Goal: Task Accomplishment & Management: Use online tool/utility

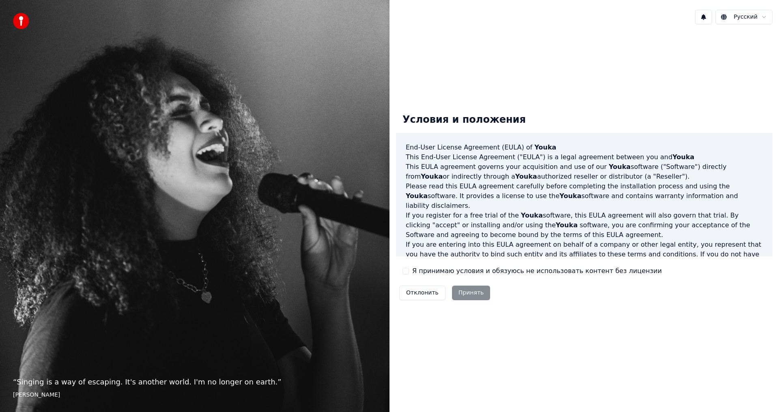
click at [404, 270] on button "Я принимаю условия и обязуюсь не использовать контент без лицензии" at bounding box center [405, 271] width 6 height 6
click at [467, 291] on button "Принять" at bounding box center [471, 293] width 39 height 15
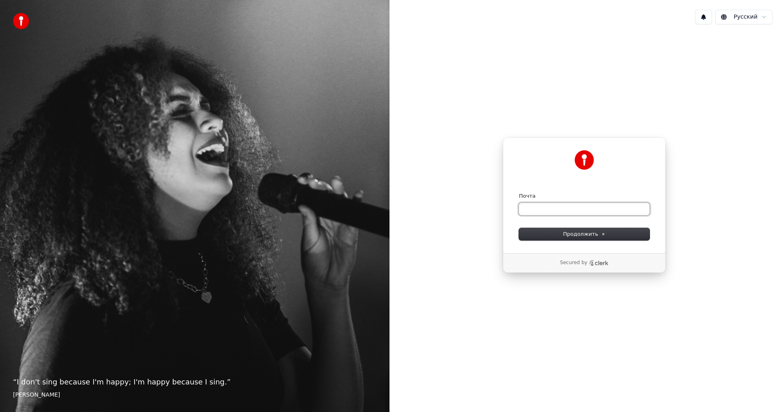
click at [535, 208] on input "Почта" at bounding box center [584, 209] width 131 height 12
paste input "**********"
click at [574, 232] on span "Продолжить" at bounding box center [584, 234] width 43 height 7
type input "**********"
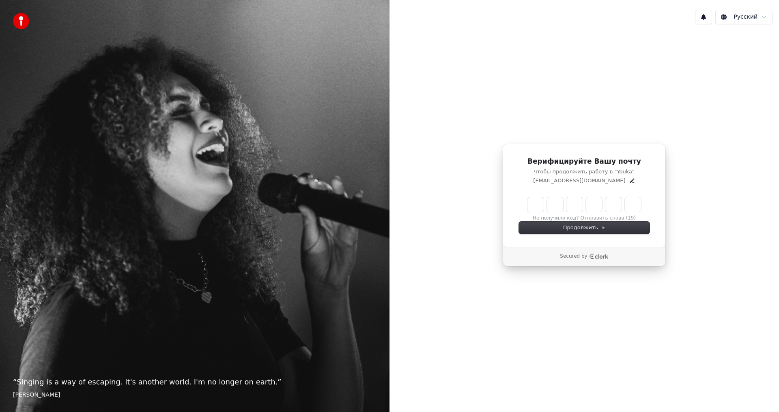
click at [533, 203] on input "Enter verification code" at bounding box center [584, 204] width 114 height 15
type input "******"
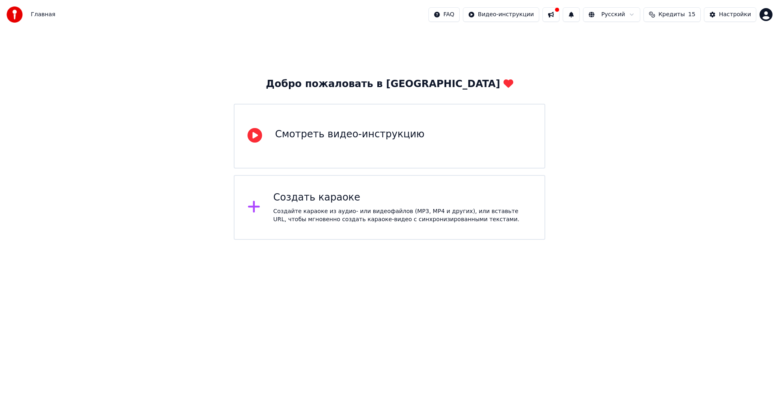
click at [330, 206] on div "Создать караоке Создайте караоке из аудио- или видеофайлов (MP3, MP4 и других),…" at bounding box center [402, 207] width 258 height 32
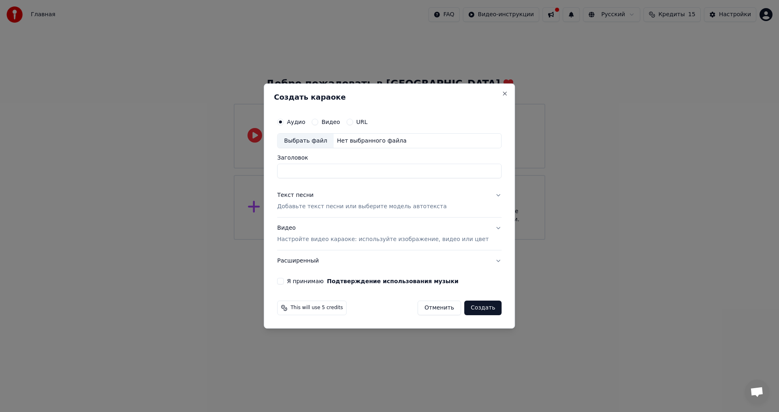
click at [318, 139] on div "Выбрать файл" at bounding box center [305, 141] width 56 height 15
type input "**********"
click at [310, 196] on div "Текст песни" at bounding box center [295, 196] width 36 height 8
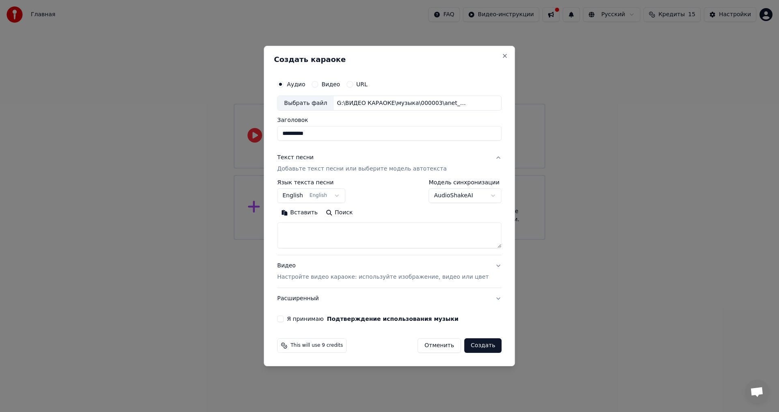
click at [313, 211] on button "Вставить" at bounding box center [299, 213] width 45 height 13
type textarea "**********"
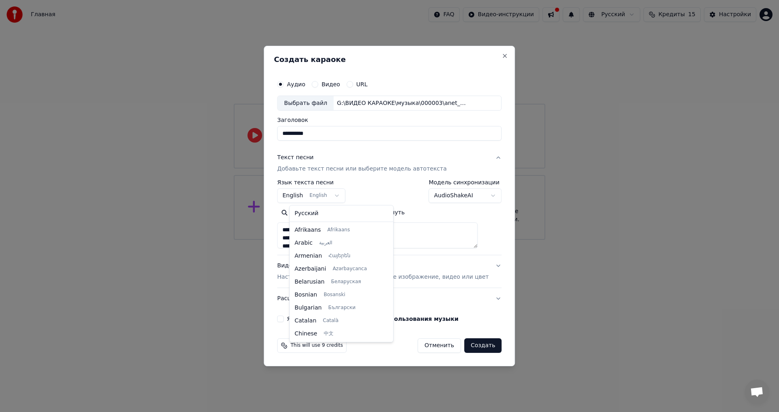
click at [307, 195] on body "**********" at bounding box center [389, 120] width 779 height 240
select select "**"
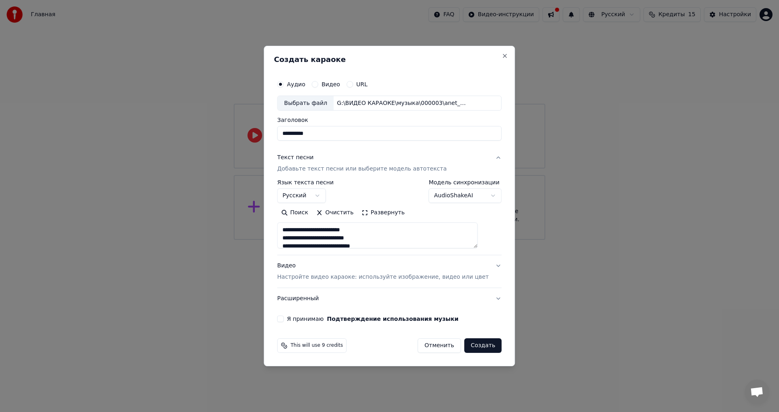
click at [294, 267] on div "Видео Настройте видео караоке: используйте изображение, видео или цвет" at bounding box center [382, 271] width 211 height 19
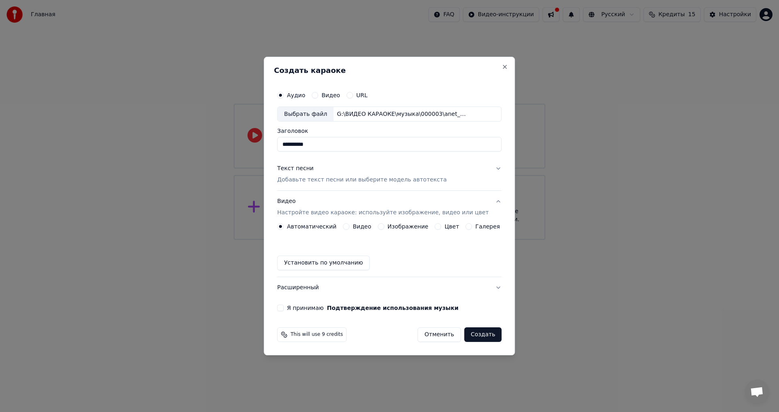
click at [437, 226] on button "Цвет" at bounding box center [438, 226] width 6 height 6
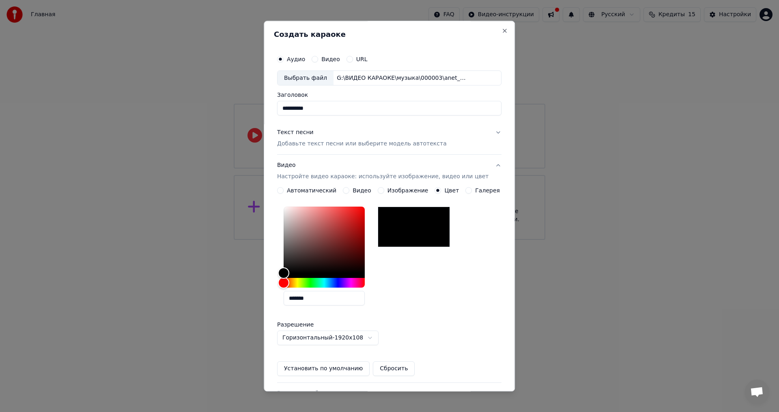
drag, startPoint x: 318, startPoint y: 299, endPoint x: 252, endPoint y: 291, distance: 66.6
click at [252, 240] on body "**********" at bounding box center [389, 120] width 779 height 240
paste input "text"
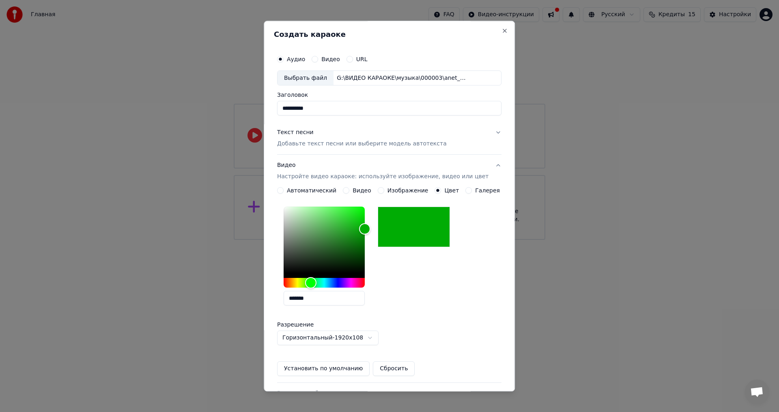
type input "*******"
click at [315, 369] on button "Установить по умолчанию" at bounding box center [323, 369] width 92 height 15
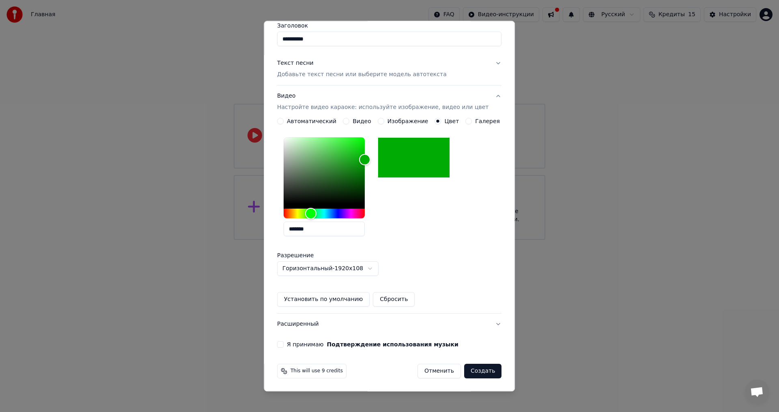
scroll to position [70, 0]
click at [283, 342] on button "Я принимаю Подтверждение использования музыки" at bounding box center [280, 344] width 6 height 6
click at [466, 371] on button "Создать" at bounding box center [482, 371] width 37 height 15
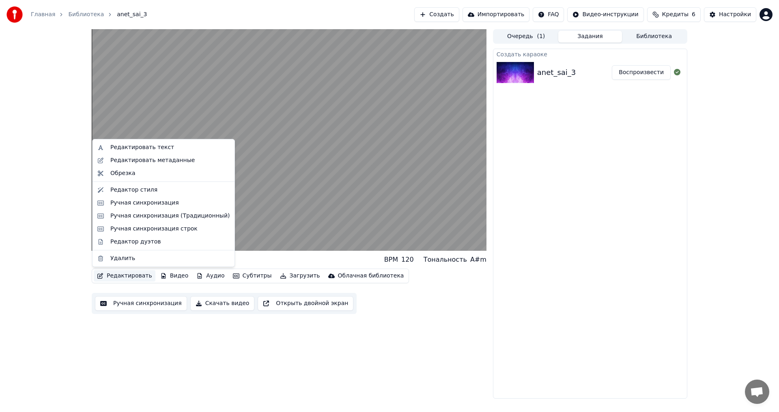
click at [128, 274] on button "Редактировать" at bounding box center [125, 275] width 62 height 11
click at [116, 191] on div "Редактор стиля" at bounding box center [133, 190] width 47 height 8
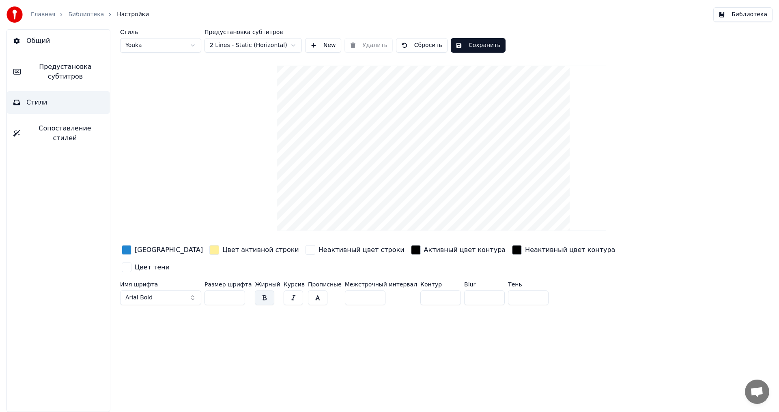
click at [127, 251] on div "button" at bounding box center [127, 250] width 10 height 10
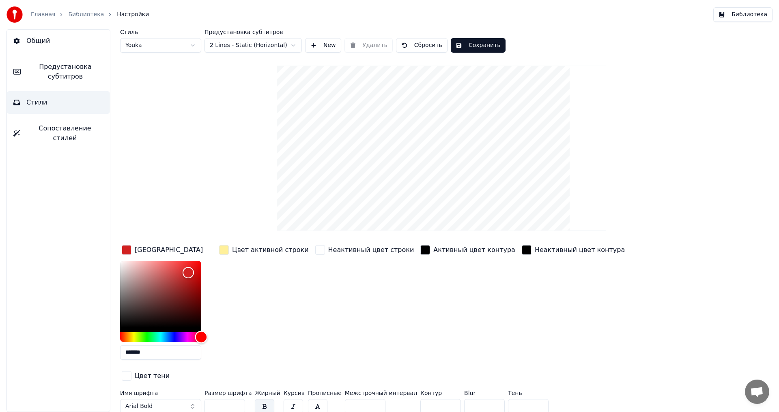
drag, startPoint x: 167, startPoint y: 338, endPoint x: 238, endPoint y: 345, distance: 70.9
click at [238, 345] on div "Цвет заливки ******* Цвет активной строки Неактивный цвет строки Активный цвет …" at bounding box center [392, 314] width 545 height 140
type input "*******"
drag, startPoint x: 185, startPoint y: 272, endPoint x: 234, endPoint y: 244, distance: 56.5
click at [234, 244] on div "Цвет заливки ******* Цвет активной строки Неактивный цвет строки Активный цвет …" at bounding box center [392, 314] width 545 height 140
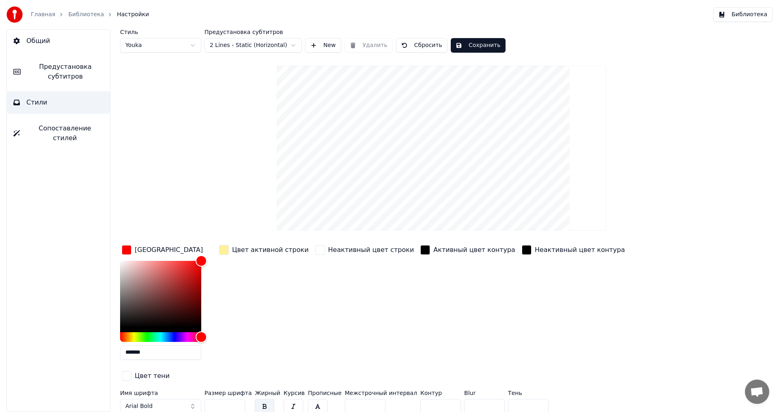
click at [226, 250] on div "button" at bounding box center [224, 250] width 10 height 10
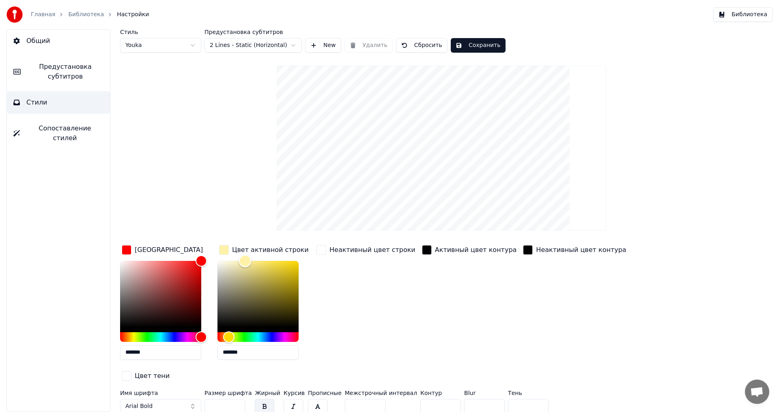
type input "*******"
drag, startPoint x: 249, startPoint y: 261, endPoint x: 193, endPoint y: 247, distance: 57.9
click at [193, 247] on div "Цвет заливки ******* Цвет активной строки ******* Неактивный цвет строки Активн…" at bounding box center [392, 314] width 545 height 140
drag, startPoint x: 221, startPoint y: 391, endPoint x: 195, endPoint y: 391, distance: 25.6
click at [195, 391] on div "Имя шрифта Arial Bold Размер шрифта ** Жирный Курсив Прописные Межстрочный инте…" at bounding box center [392, 404] width 545 height 27
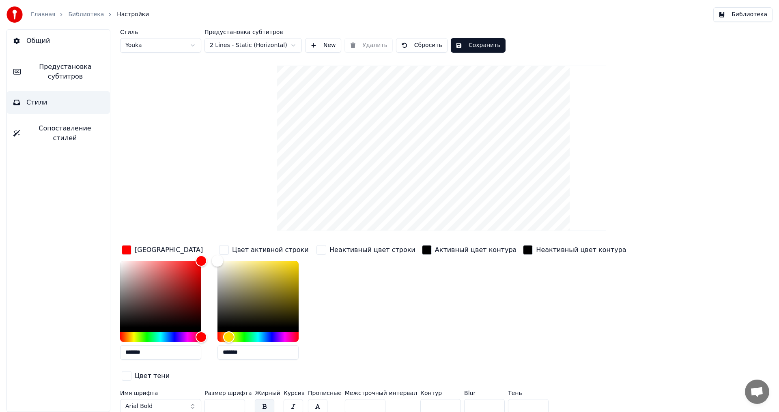
type input "**"
click at [434, 399] on input "*" at bounding box center [440, 406] width 41 height 15
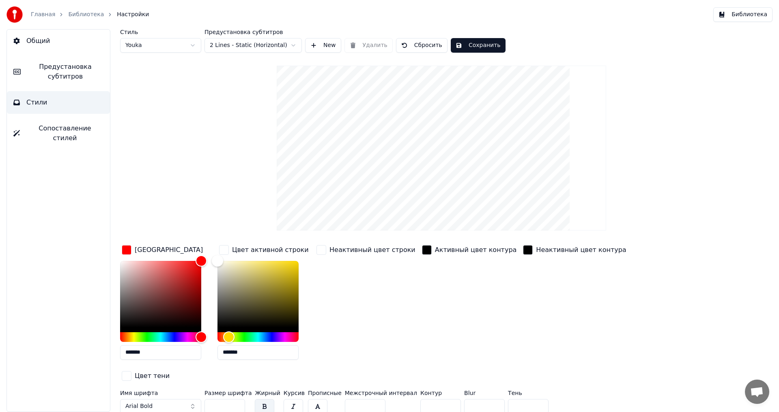
click at [434, 399] on input "*" at bounding box center [440, 406] width 41 height 15
type input "*"
click at [434, 399] on input "*" at bounding box center [440, 406] width 41 height 15
click at [467, 45] on button "Сохранить" at bounding box center [478, 45] width 55 height 15
click at [62, 74] on span "Предустановка субтитров" at bounding box center [65, 71] width 76 height 19
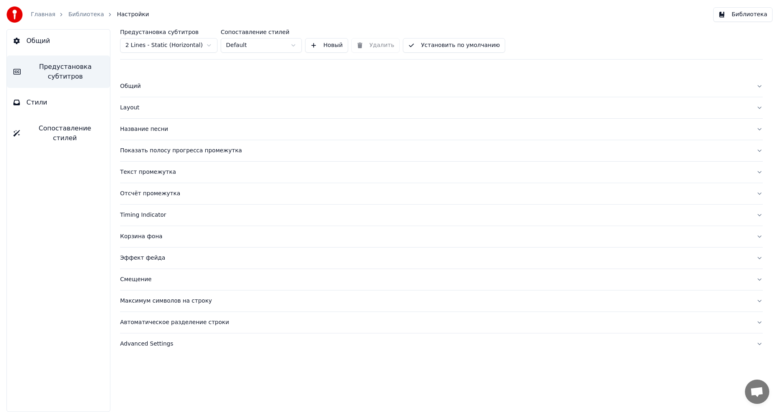
click at [129, 88] on div "Общий" at bounding box center [434, 86] width 629 height 8
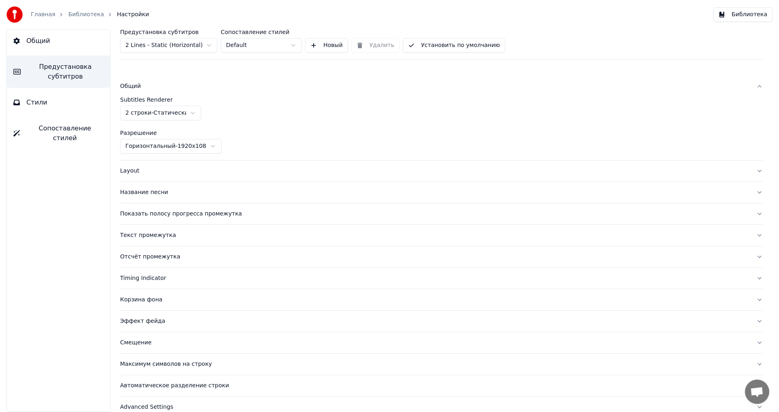
click at [132, 171] on div "Layout" at bounding box center [434, 171] width 629 height 8
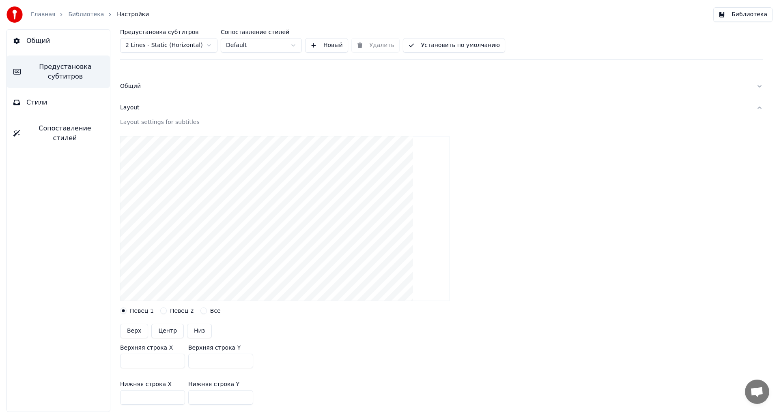
drag, startPoint x: 209, startPoint y: 361, endPoint x: 149, endPoint y: 360, distance: 59.6
click at [149, 360] on div "Верхняя строка X *** Верхняя строка Y ***" at bounding box center [441, 357] width 642 height 36
type input "***"
drag, startPoint x: 208, startPoint y: 397, endPoint x: 169, endPoint y: 396, distance: 39.0
click at [169, 396] on div "Нижняя строка X *** Нижняя строка Y ***" at bounding box center [441, 393] width 642 height 36
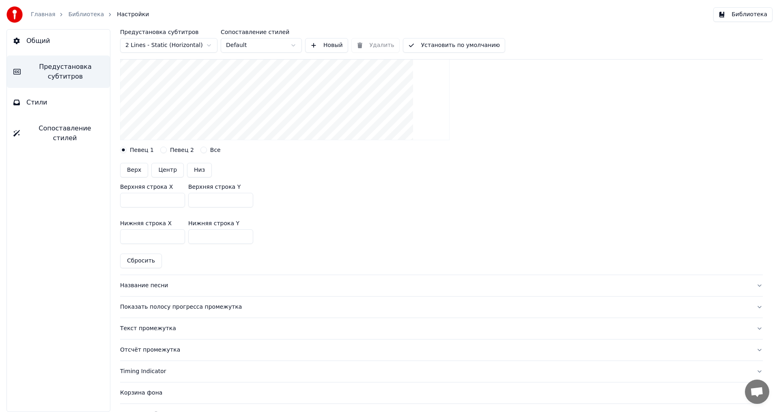
scroll to position [162, 0]
type input "***"
click at [131, 286] on div "Название песни" at bounding box center [434, 285] width 629 height 8
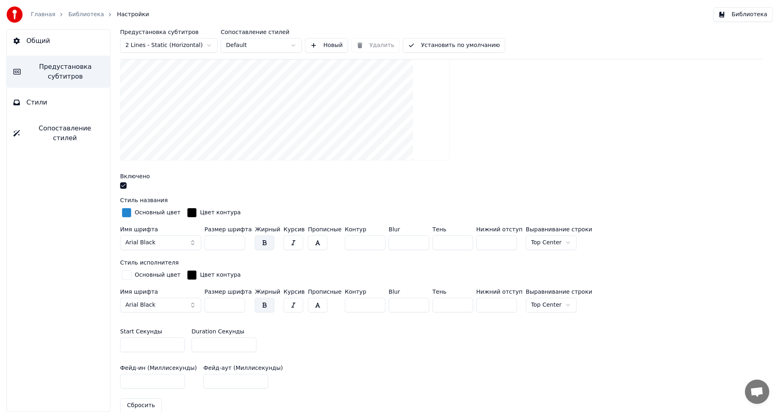
click at [123, 186] on button "button" at bounding box center [123, 185] width 6 height 6
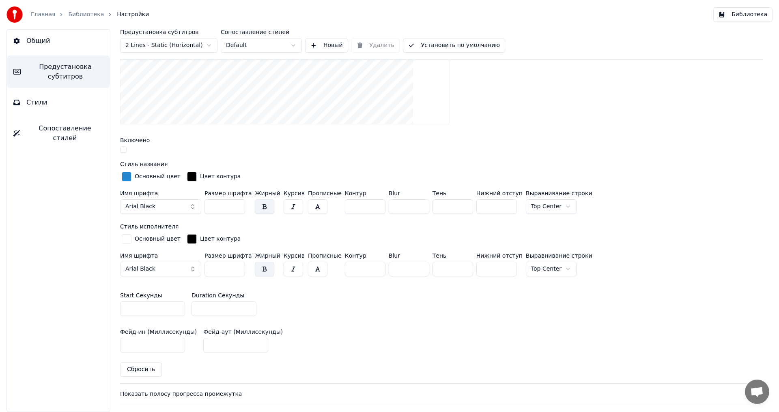
scroll to position [324, 0]
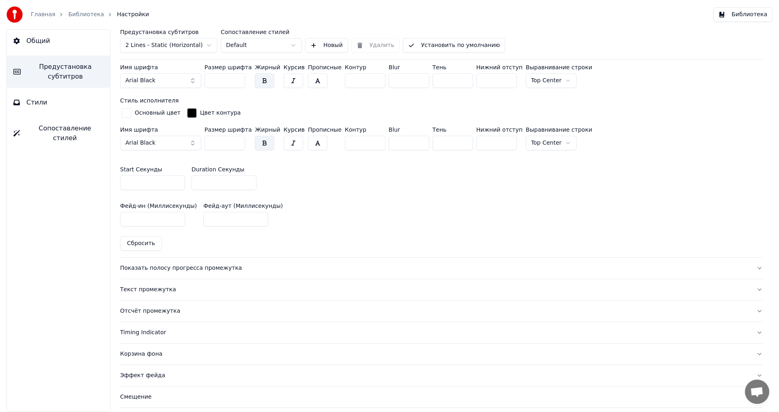
click at [133, 266] on div "Показать полосу прогресса промежутка" at bounding box center [434, 268] width 629 height 8
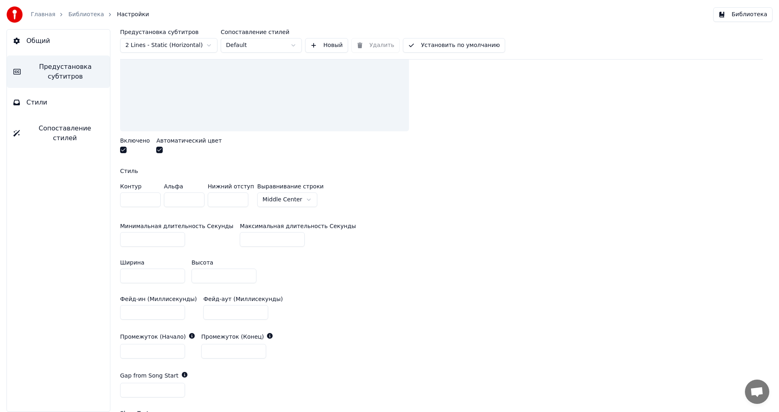
scroll to position [203, 0]
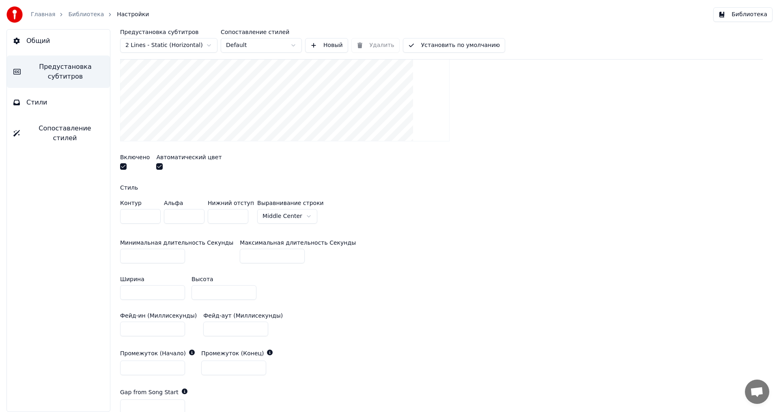
click at [121, 165] on button "button" at bounding box center [123, 166] width 6 height 6
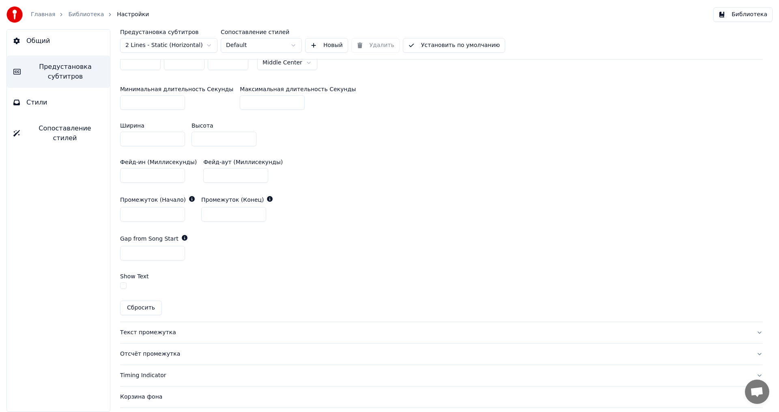
scroll to position [406, 0]
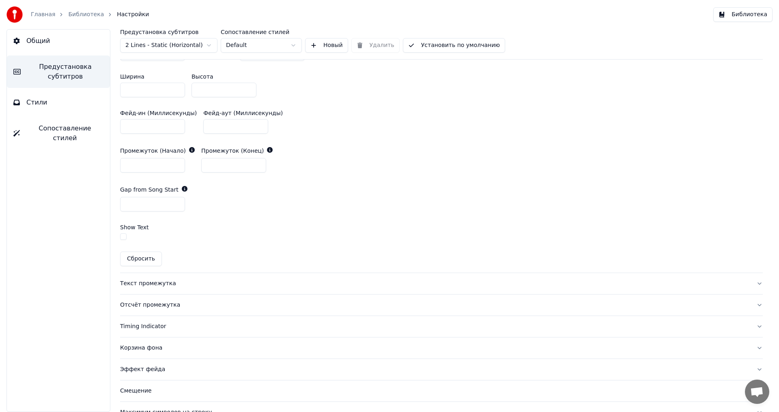
click at [137, 283] on div "Текст промежутка" at bounding box center [434, 284] width 629 height 8
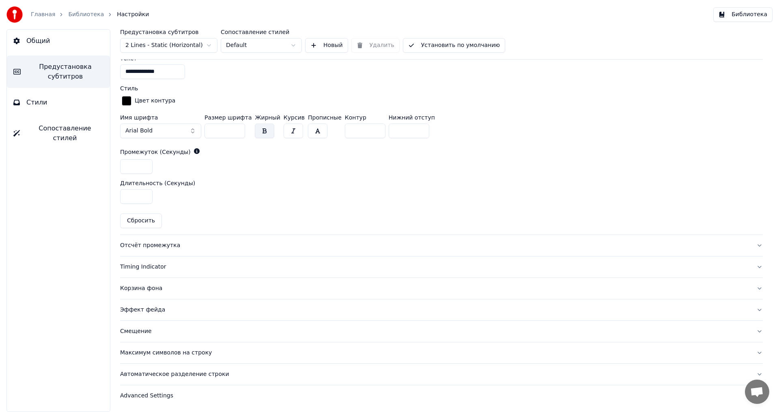
click at [140, 244] on div "Отсчёт промежутка" at bounding box center [434, 246] width 629 height 8
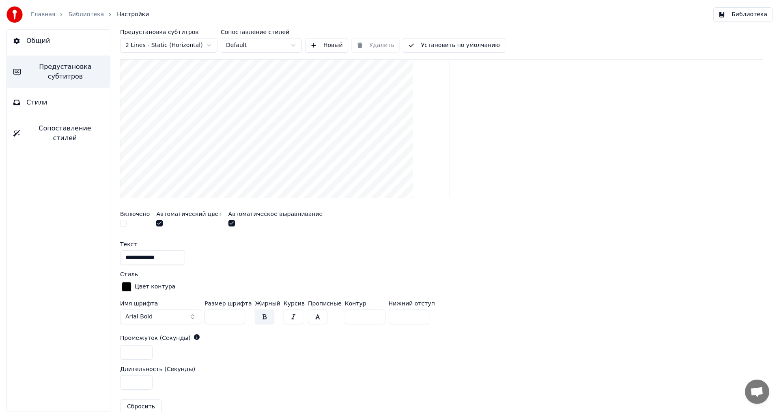
scroll to position [163, 0]
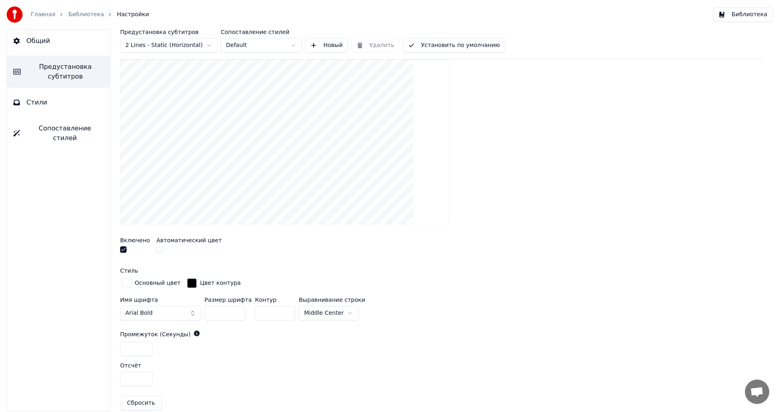
click at [121, 249] on button "button" at bounding box center [123, 250] width 6 height 6
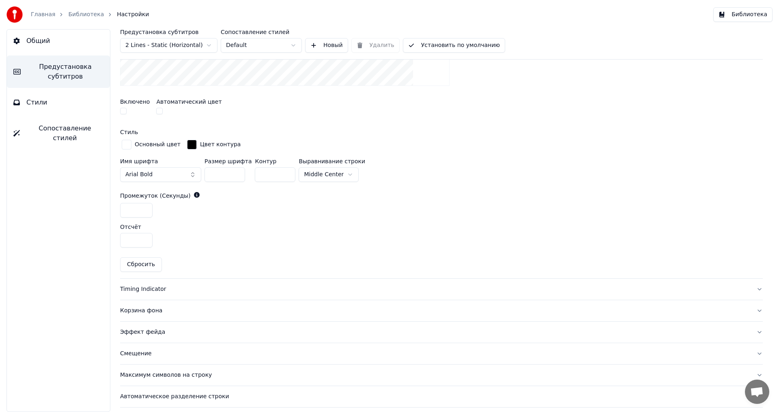
scroll to position [324, 0]
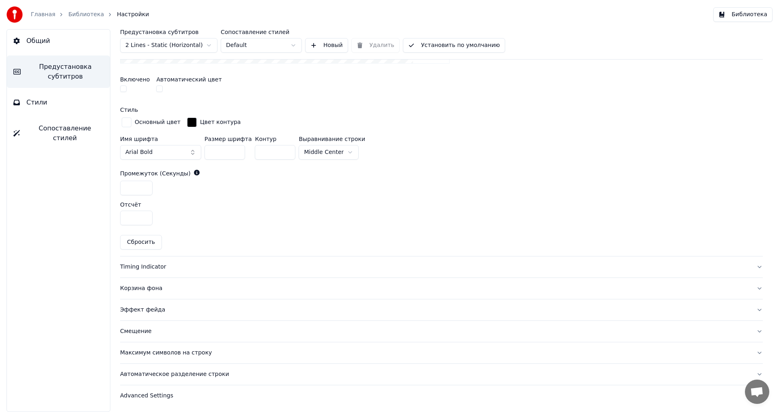
click at [143, 269] on div "Timing Indicator" at bounding box center [434, 267] width 629 height 8
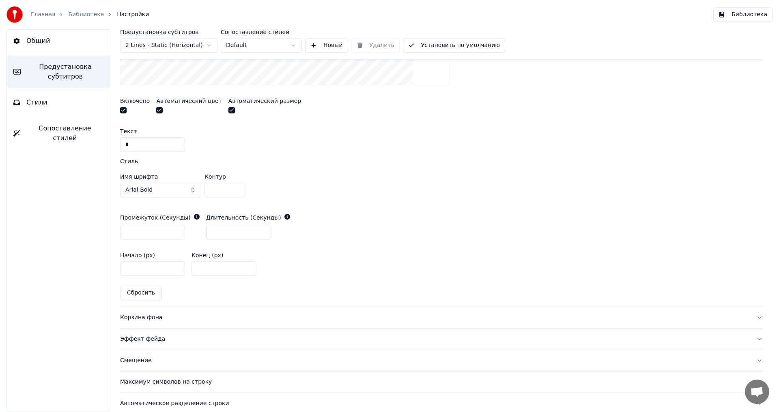
click at [122, 109] on button "button" at bounding box center [123, 110] width 6 height 6
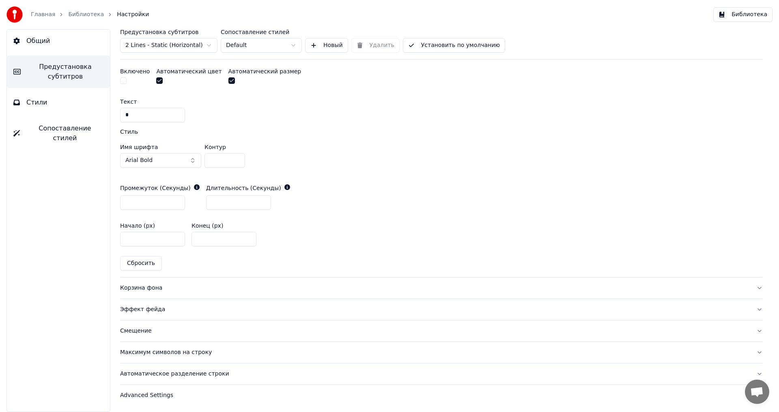
click at [130, 290] on div "Корзина фона" at bounding box center [434, 288] width 629 height 8
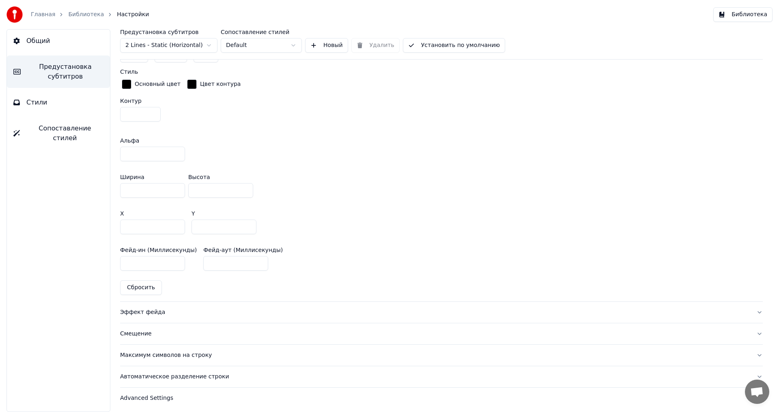
scroll to position [435, 0]
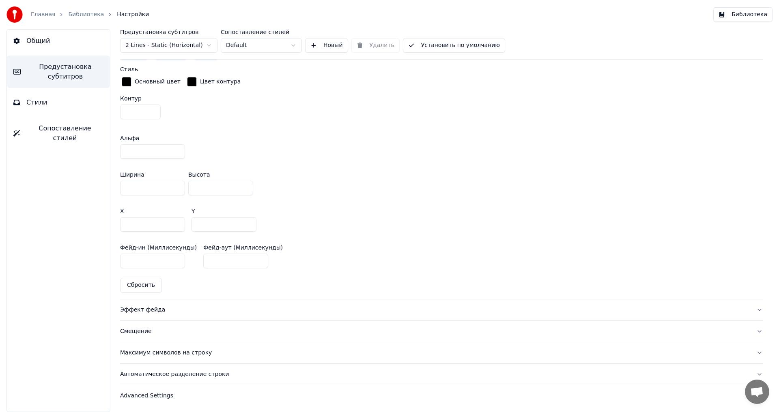
click at [135, 311] on div "Эффект фейда" at bounding box center [434, 310] width 629 height 8
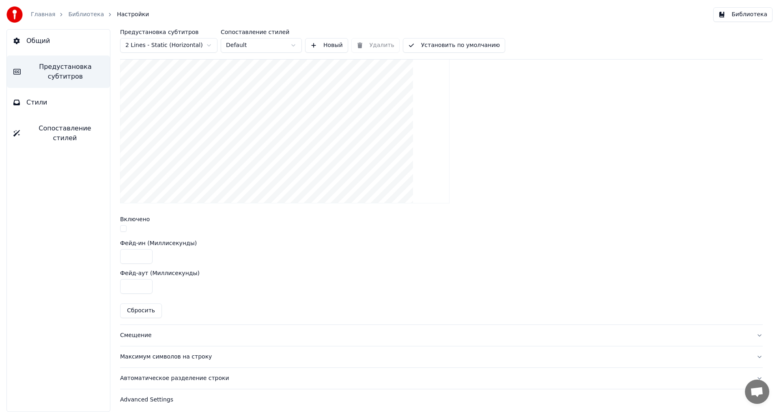
scroll to position [227, 0]
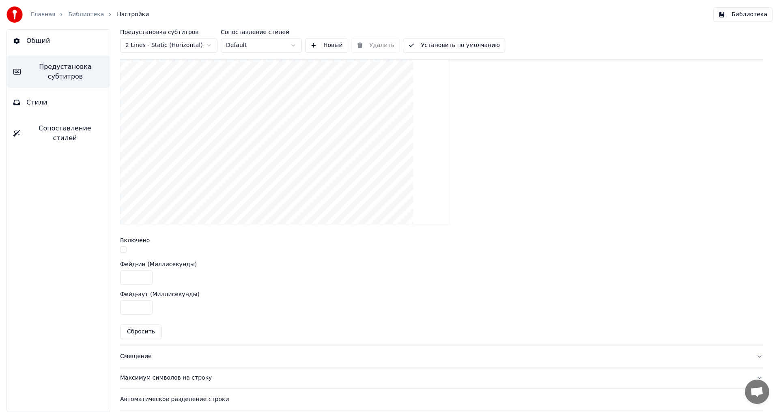
click at [122, 247] on button "button" at bounding box center [123, 250] width 6 height 6
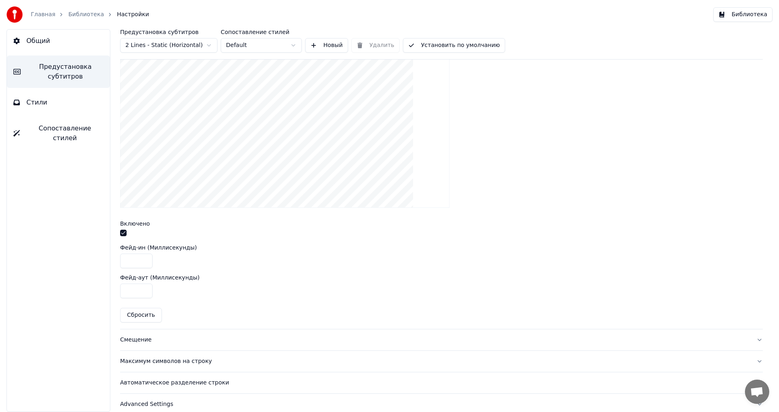
scroll to position [253, 0]
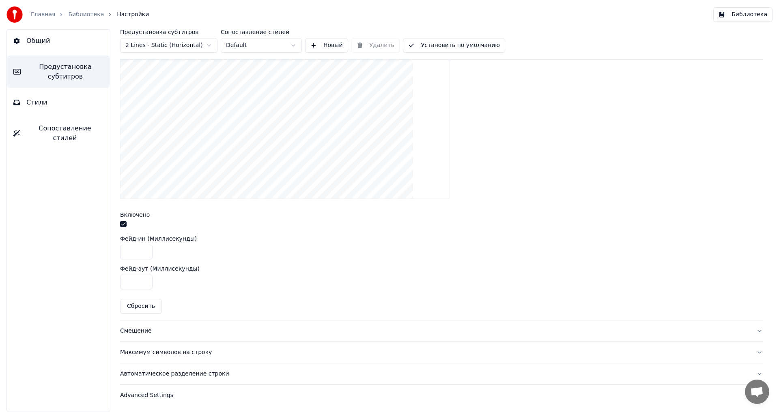
click at [139, 332] on div "Смещение" at bounding box center [434, 331] width 629 height 8
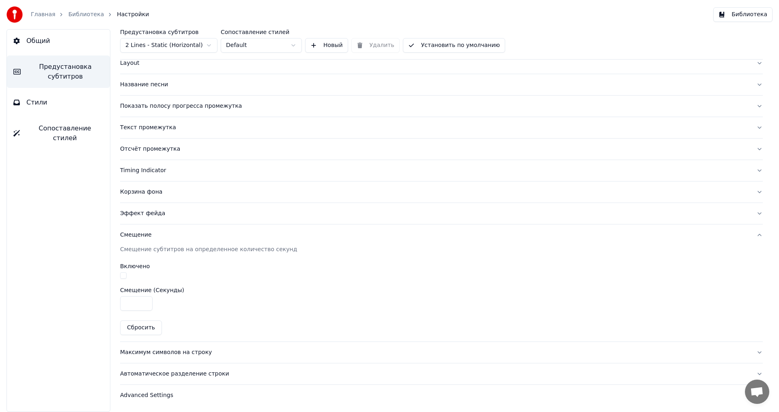
click at [124, 275] on button "button" at bounding box center [123, 276] width 6 height 6
click at [155, 352] on div "Максимум символов на строку" at bounding box center [434, 353] width 629 height 8
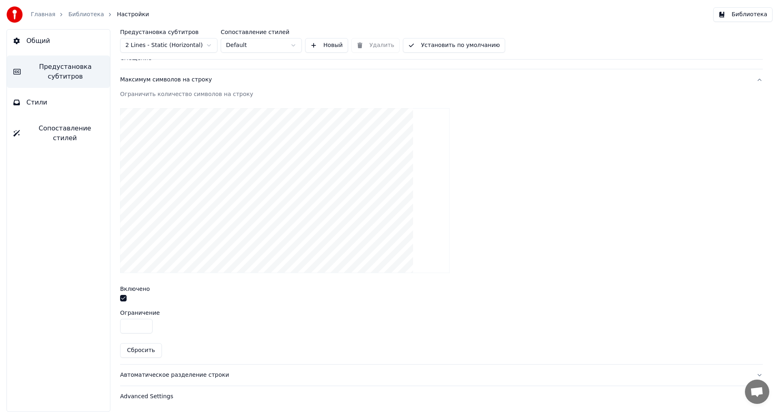
scroll to position [223, 0]
drag, startPoint x: 135, startPoint y: 326, endPoint x: 114, endPoint y: 327, distance: 21.5
click at [114, 327] on div "Предустановка субтитров 2 Lines - Static (Horizontal) Сопоставление стилей Defa…" at bounding box center [441, 220] width 675 height 383
type input "**"
click at [157, 372] on div "Автоматическое разделение строки" at bounding box center [434, 374] width 629 height 8
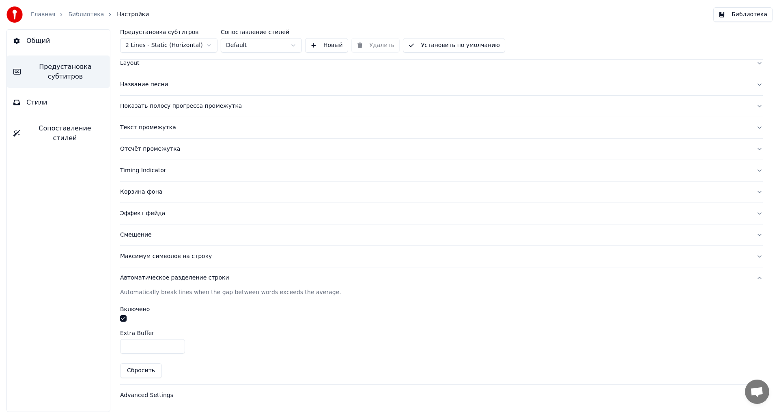
scroll to position [45, 0]
type input "*"
click at [176, 344] on input "*" at bounding box center [152, 346] width 65 height 15
click at [142, 397] on div "Advanced Settings" at bounding box center [434, 396] width 629 height 8
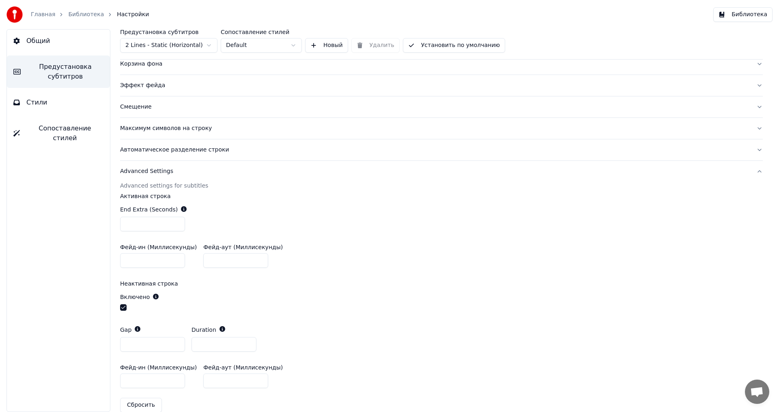
scroll to position [186, 0]
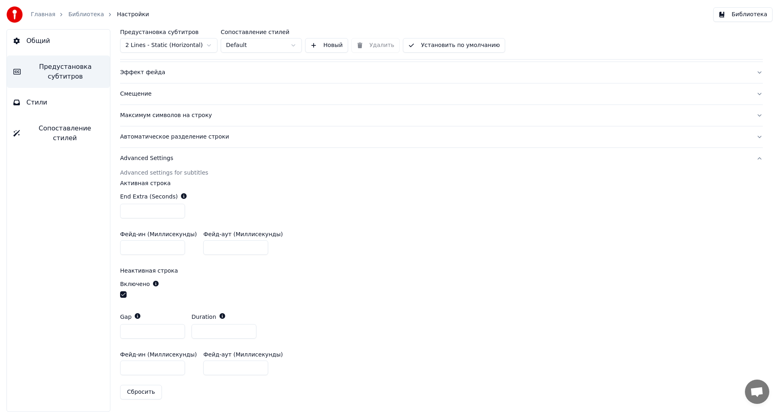
click at [123, 295] on button "button" at bounding box center [123, 295] width 6 height 6
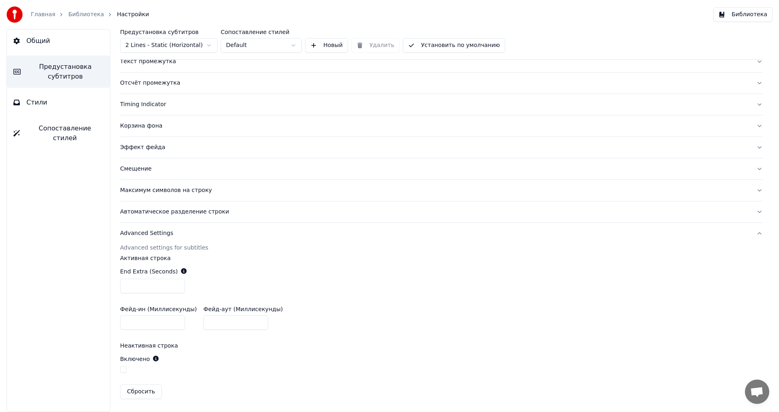
scroll to position [110, 0]
click at [744, 15] on button "Библиотека" at bounding box center [742, 14] width 59 height 15
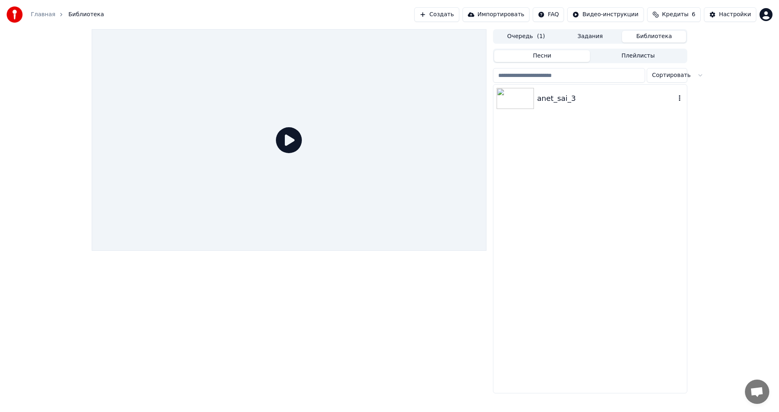
click at [514, 98] on img at bounding box center [514, 98] width 37 height 21
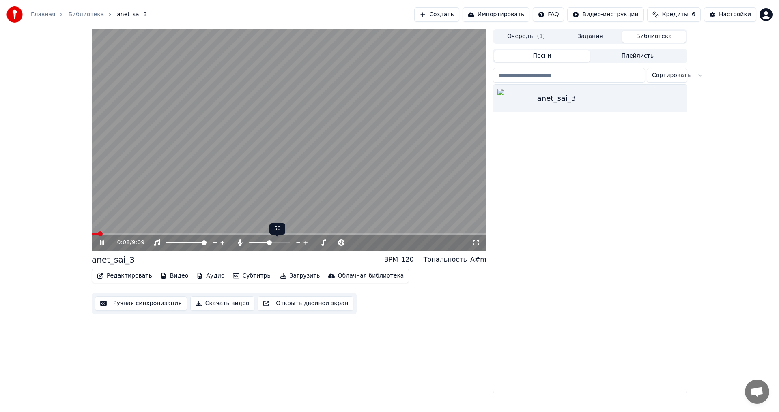
click at [269, 241] on span at bounding box center [269, 242] width 5 height 5
click at [100, 244] on icon at bounding box center [107, 243] width 19 height 6
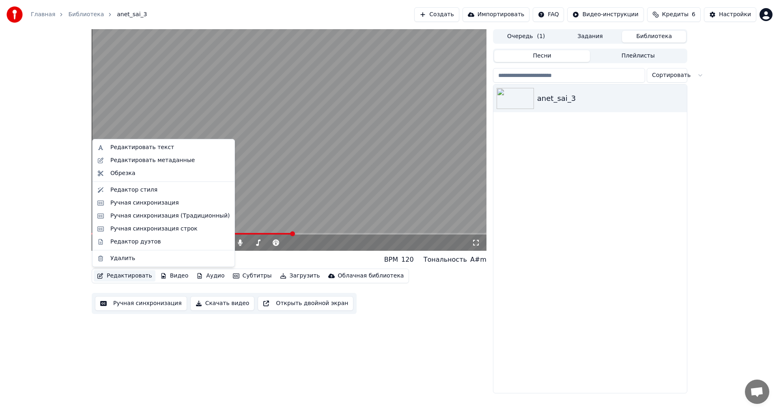
click at [122, 276] on button "Редактировать" at bounding box center [125, 275] width 62 height 11
click at [135, 204] on div "Ручная синхронизация" at bounding box center [144, 203] width 69 height 8
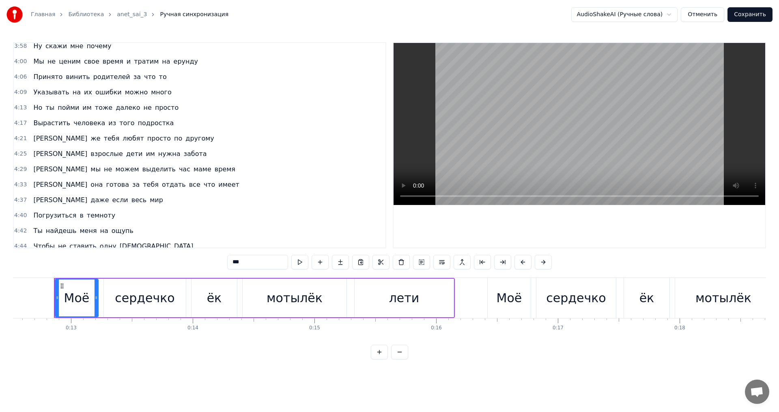
scroll to position [973, 0]
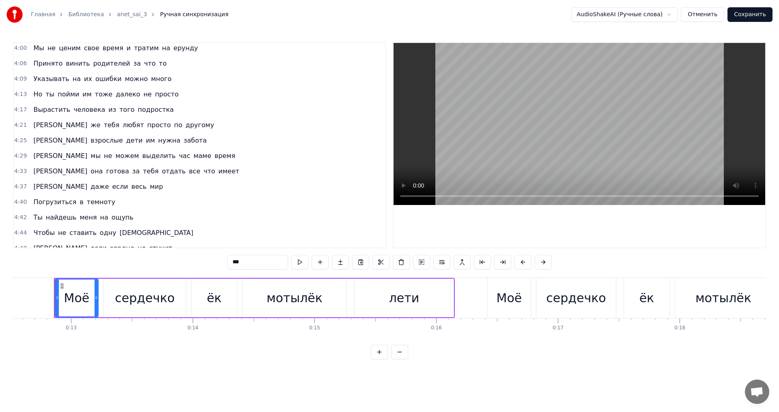
click at [193, 153] on span "маме" at bounding box center [202, 155] width 19 height 9
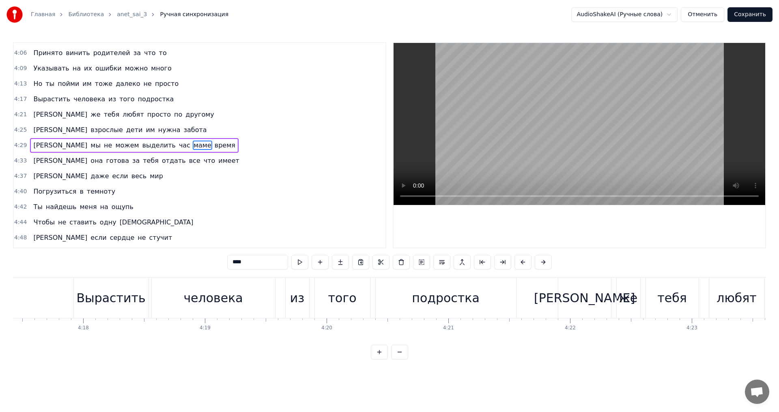
scroll to position [0, 33071]
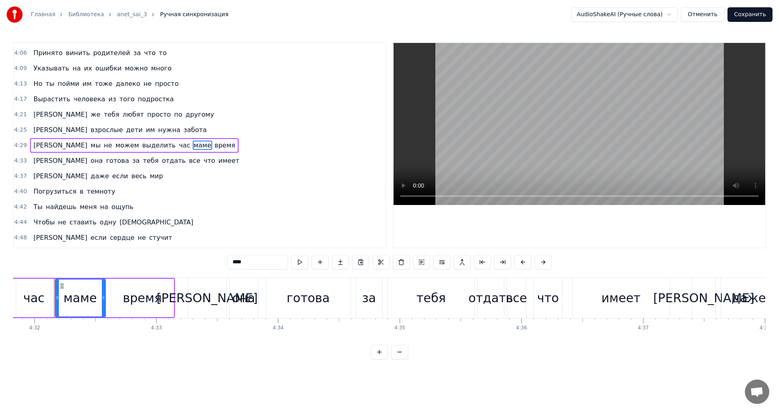
click at [233, 261] on input "****" at bounding box center [257, 262] width 61 height 15
drag, startPoint x: 225, startPoint y: 263, endPoint x: 217, endPoint y: 263, distance: 8.9
click at [217, 263] on div "0:12 Моё сердечко ёк мотылёк лети 0:16 Моё сердечко ёк мотылёк в пути 0:19 Всё …" at bounding box center [389, 201] width 753 height 318
type input "****"
click at [753, 14] on button "Сохранить" at bounding box center [749, 14] width 45 height 15
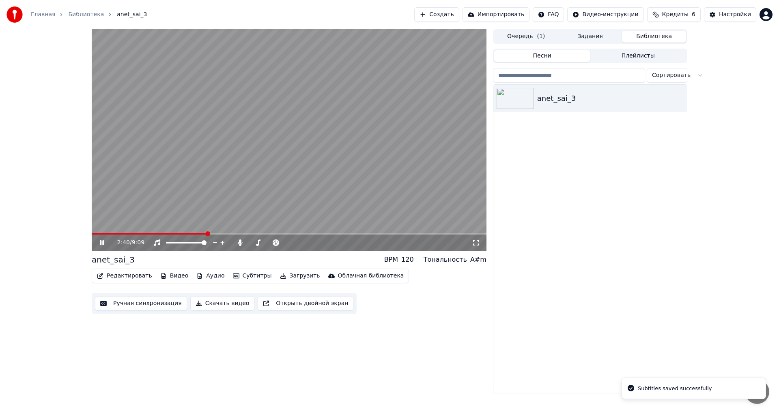
click at [206, 234] on span at bounding box center [289, 234] width 395 height 2
click at [215, 233] on span at bounding box center [289, 234] width 395 height 2
click at [225, 233] on span at bounding box center [289, 234] width 395 height 2
click at [268, 233] on video at bounding box center [289, 140] width 395 height 222
click at [268, 234] on span at bounding box center [289, 234] width 395 height 2
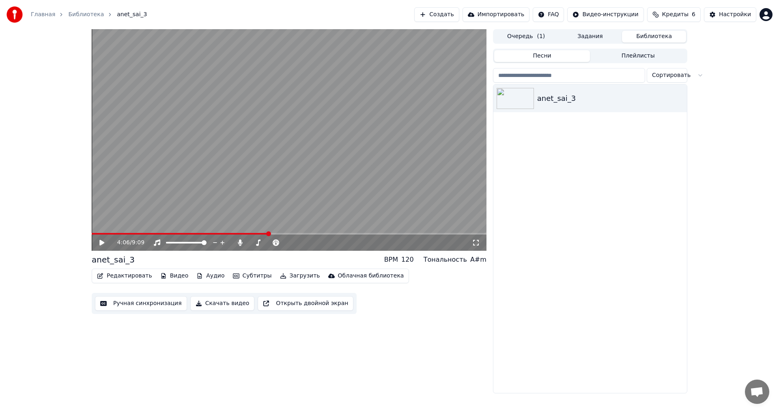
click at [101, 242] on icon at bounding box center [101, 243] width 5 height 6
click at [281, 234] on span at bounding box center [289, 234] width 395 height 2
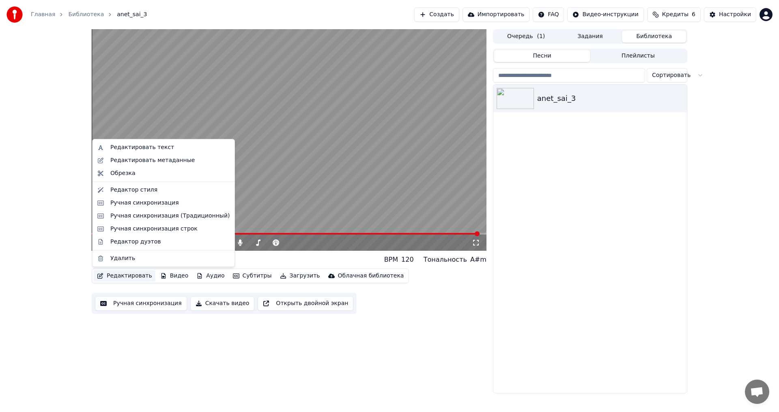
click at [123, 275] on button "Редактировать" at bounding box center [125, 275] width 62 height 11
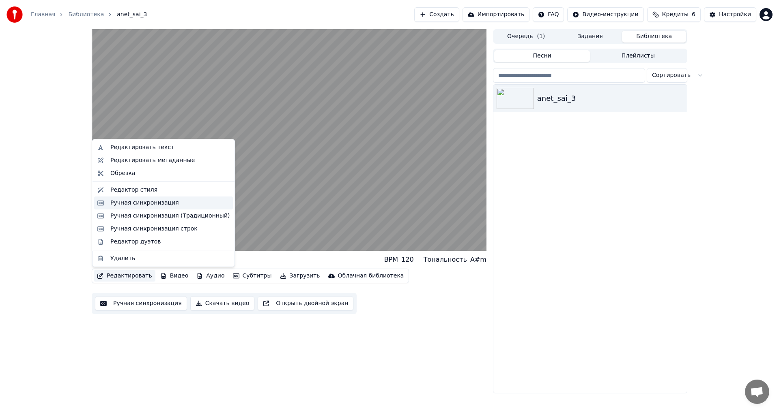
click at [126, 204] on div "Ручная синхронизация" at bounding box center [144, 203] width 69 height 8
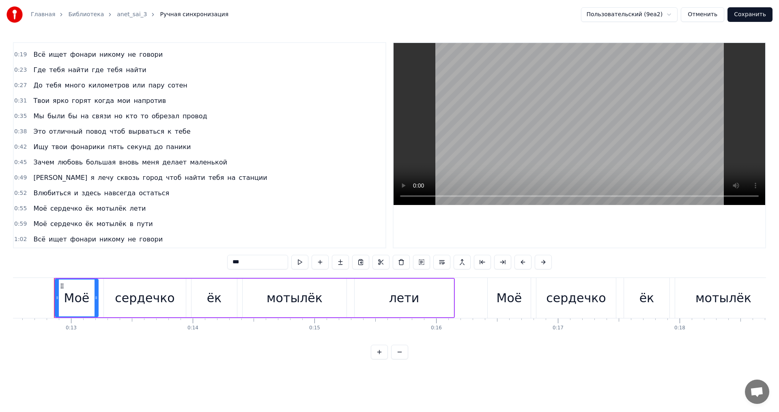
scroll to position [41, 0]
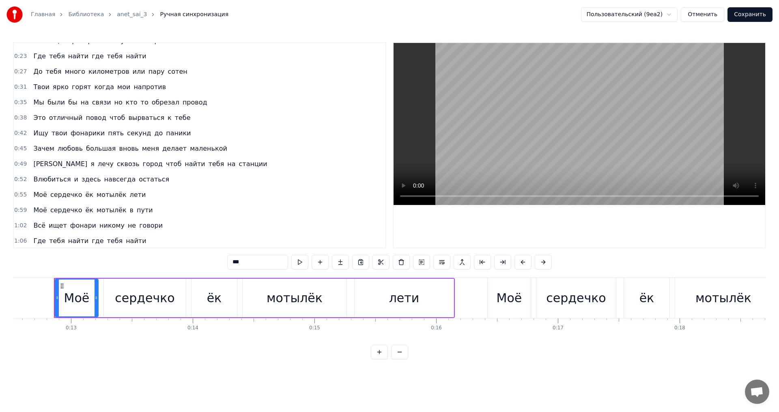
click at [118, 148] on span "вновь" at bounding box center [128, 148] width 21 height 9
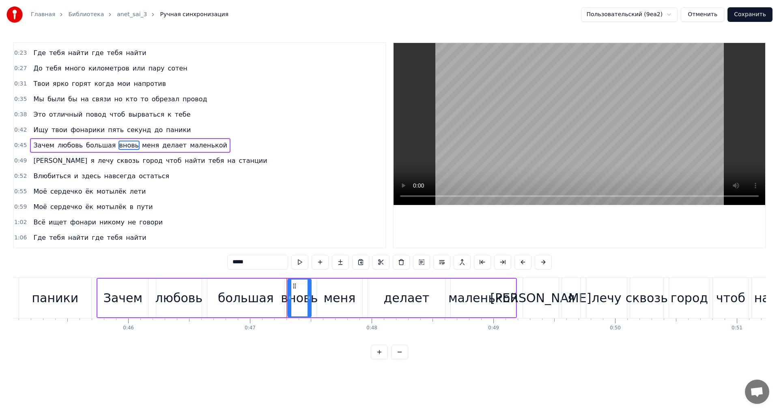
scroll to position [0, 5714]
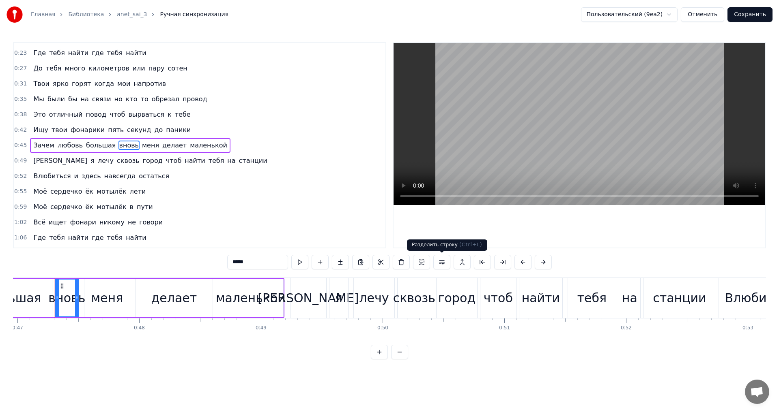
click at [440, 262] on button at bounding box center [441, 262] width 17 height 15
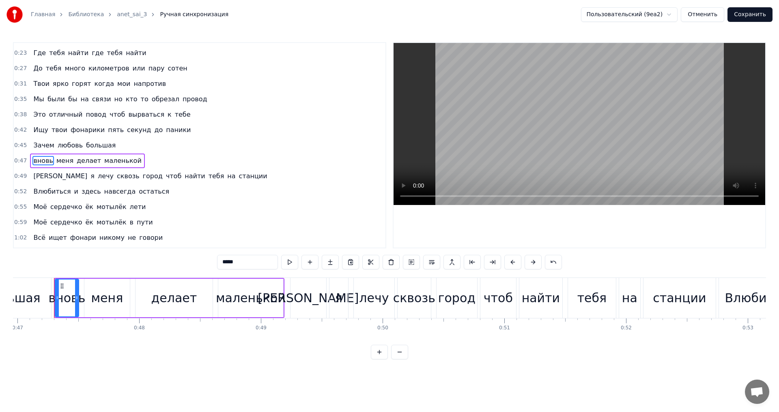
scroll to position [59, 0]
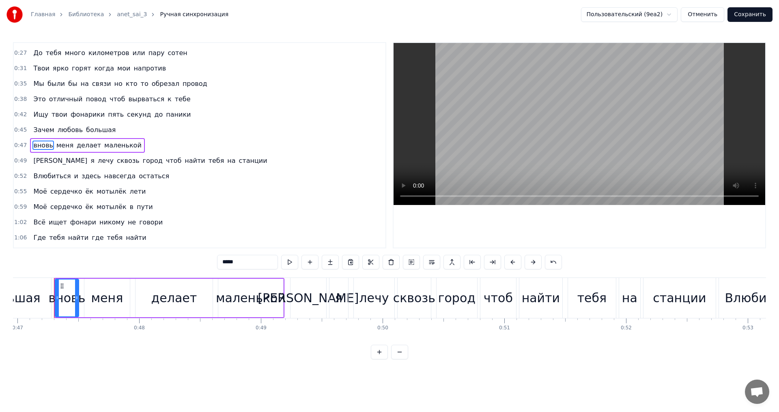
click at [165, 160] on span "чтоб" at bounding box center [173, 160] width 17 height 9
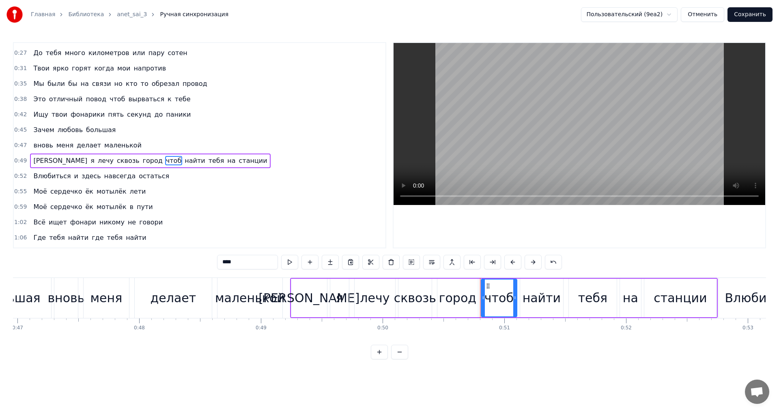
scroll to position [75, 0]
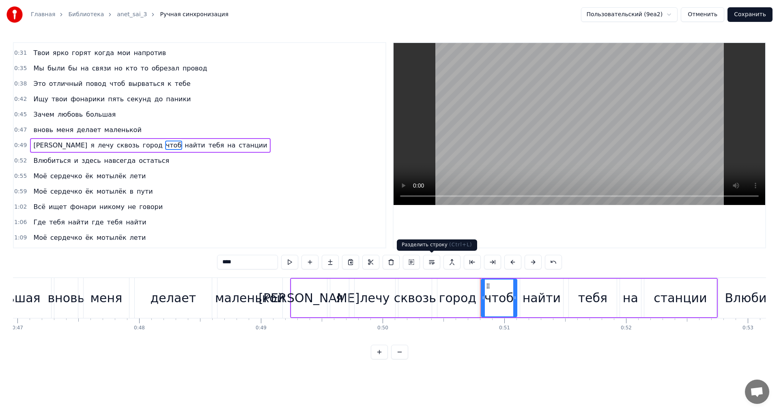
click at [434, 262] on button at bounding box center [431, 262] width 17 height 15
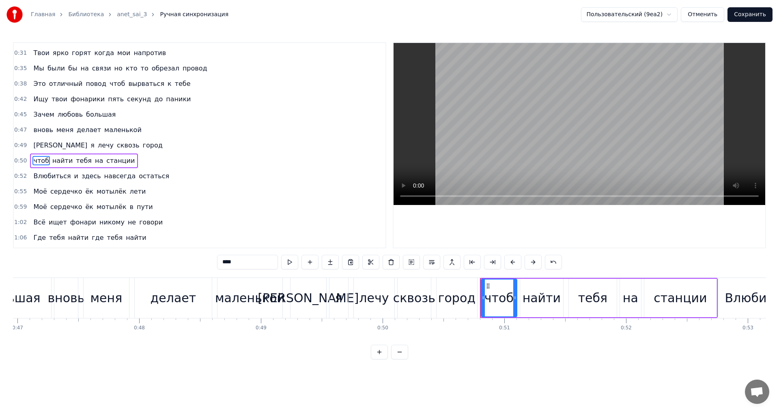
scroll to position [90, 0]
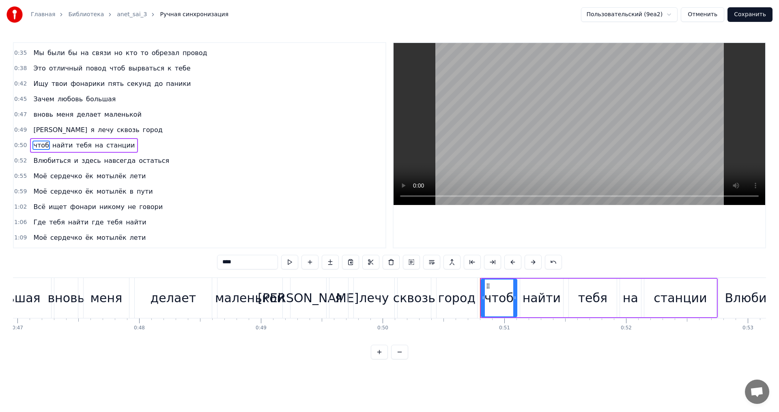
click at [224, 262] on input "****" at bounding box center [247, 262] width 61 height 15
click at [32, 115] on span "вновь" at bounding box center [42, 114] width 21 height 9
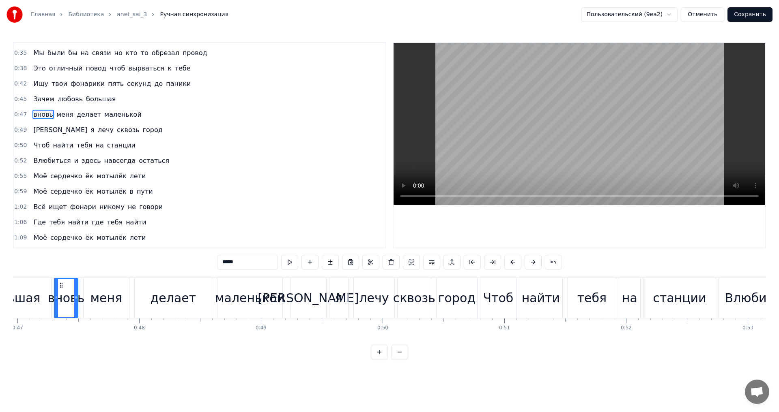
scroll to position [59, 0]
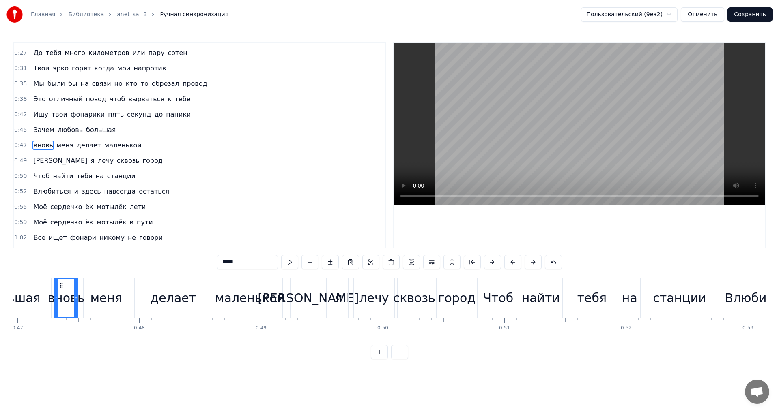
click at [225, 263] on input "*****" at bounding box center [247, 262] width 61 height 15
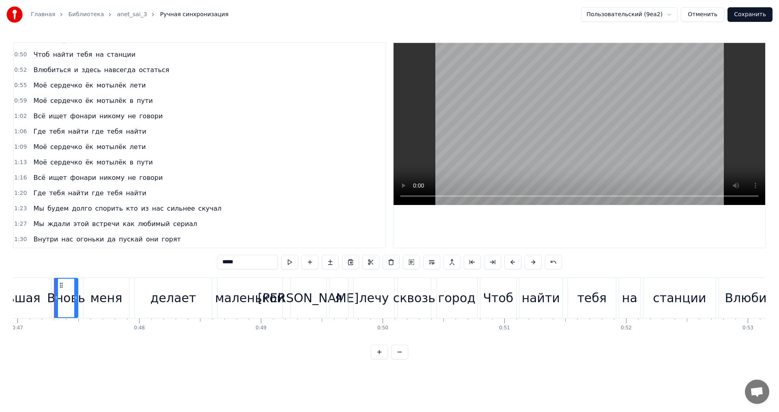
scroll to position [221, 0]
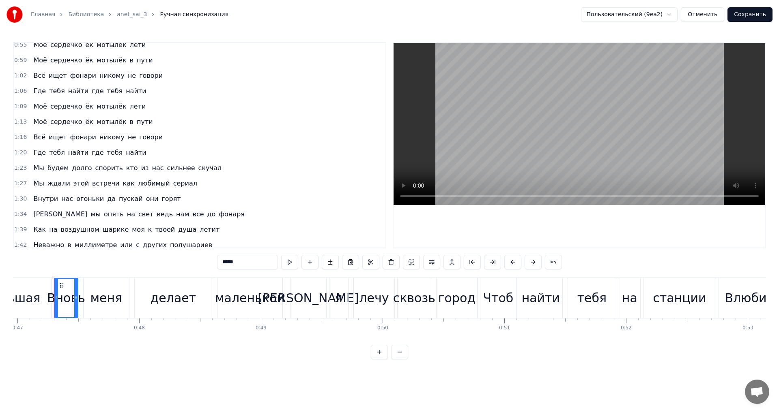
click at [125, 168] on span "кто" at bounding box center [131, 167] width 13 height 9
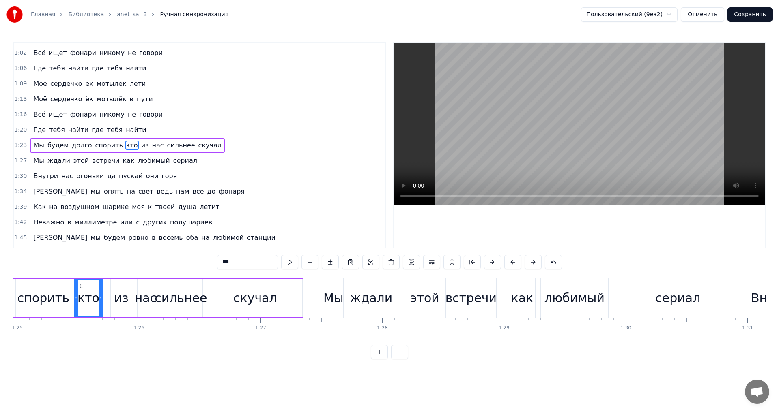
scroll to position [0, 10356]
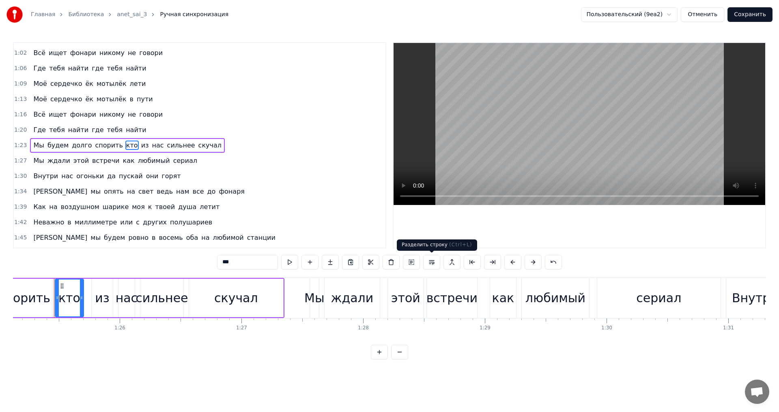
click at [430, 263] on button at bounding box center [431, 262] width 17 height 15
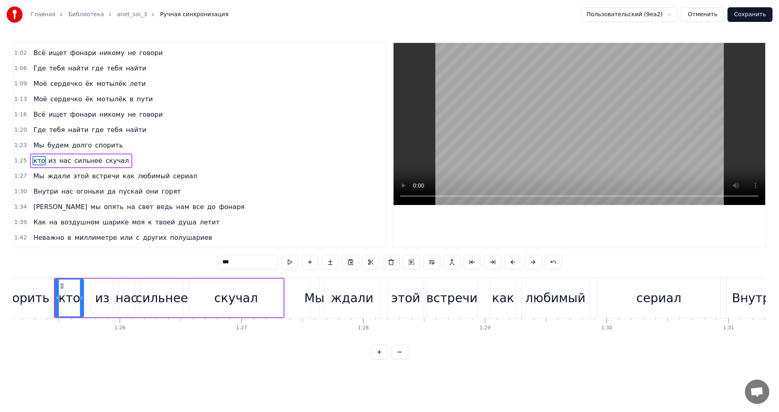
scroll to position [260, 0]
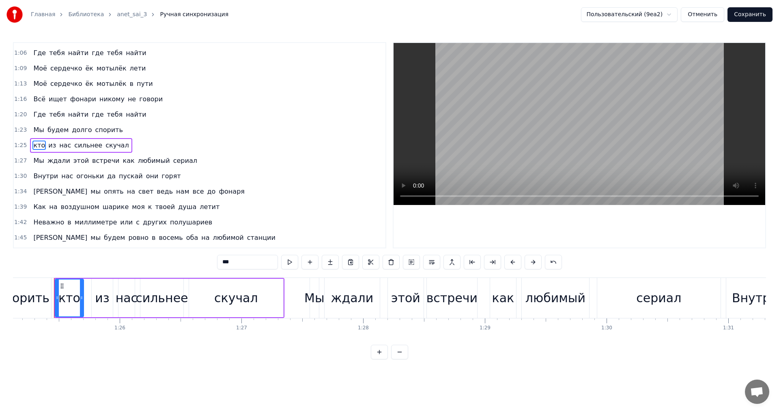
click at [221, 262] on input "***" at bounding box center [247, 262] width 61 height 15
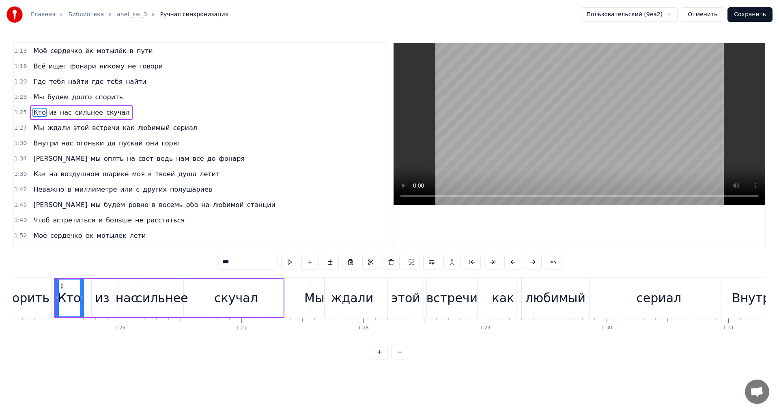
scroll to position [300, 0]
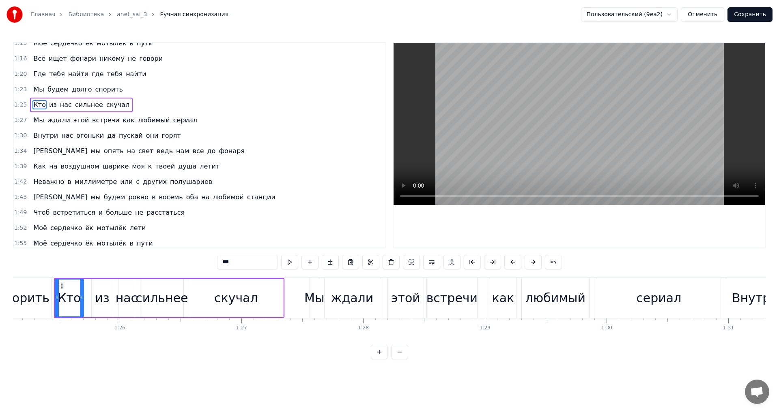
click at [185, 197] on span "оба" at bounding box center [191, 197] width 13 height 9
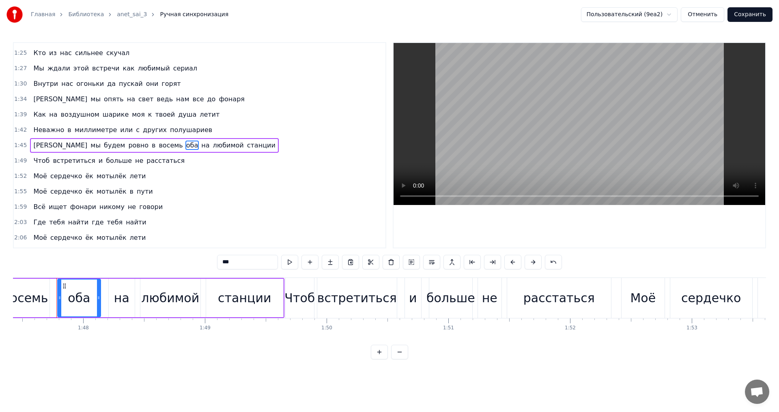
scroll to position [0, 13072]
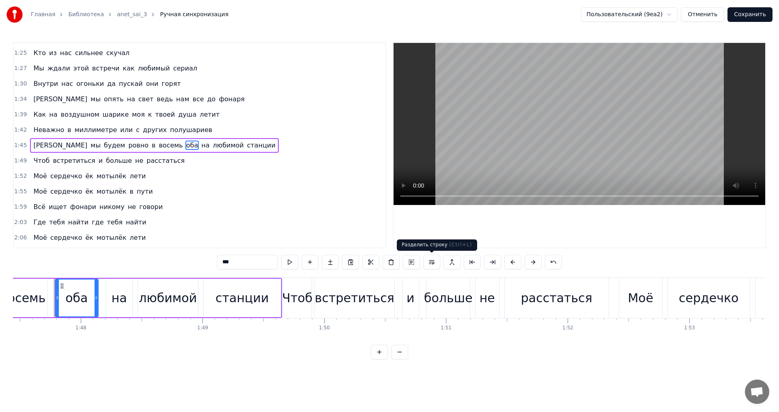
click at [434, 266] on button at bounding box center [431, 262] width 17 height 15
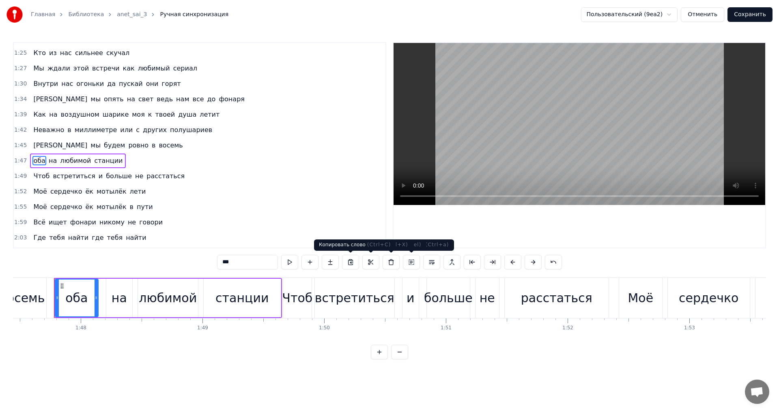
scroll to position [367, 0]
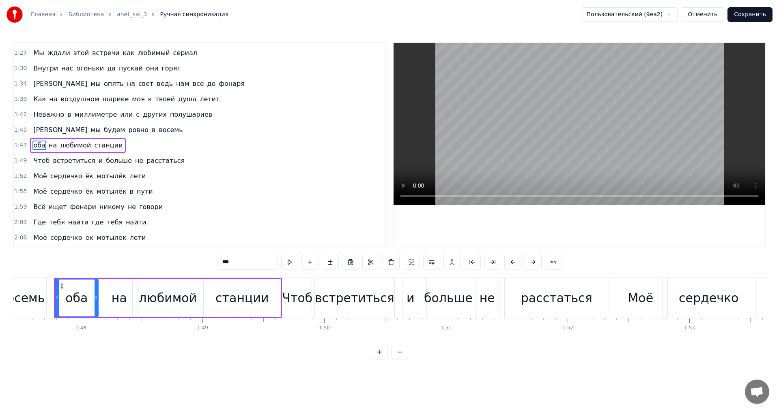
drag, startPoint x: 224, startPoint y: 263, endPoint x: 217, endPoint y: 263, distance: 7.3
click at [217, 263] on input "***" at bounding box center [247, 262] width 61 height 15
type input "***"
click at [747, 15] on button "Сохранить" at bounding box center [749, 14] width 45 height 15
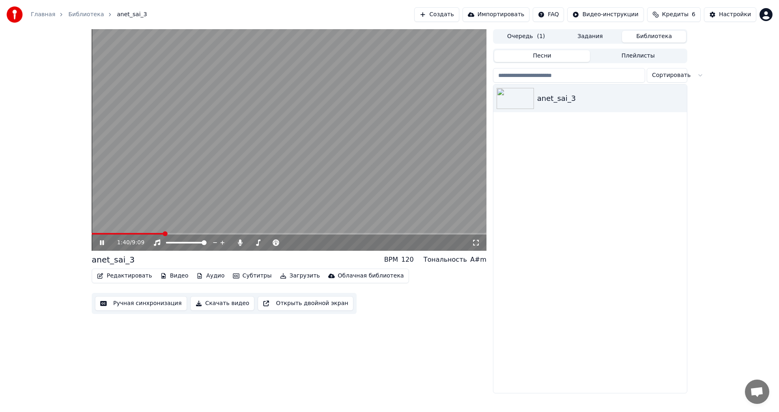
click at [128, 275] on button "Редактировать" at bounding box center [125, 275] width 62 height 11
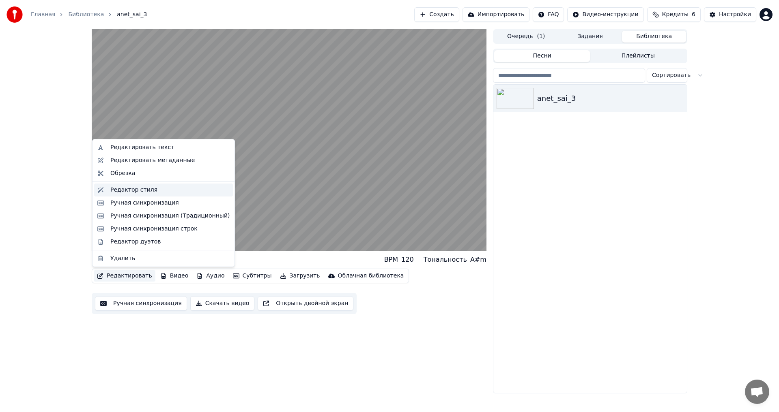
click at [123, 192] on div "Редактор стиля" at bounding box center [133, 190] width 47 height 8
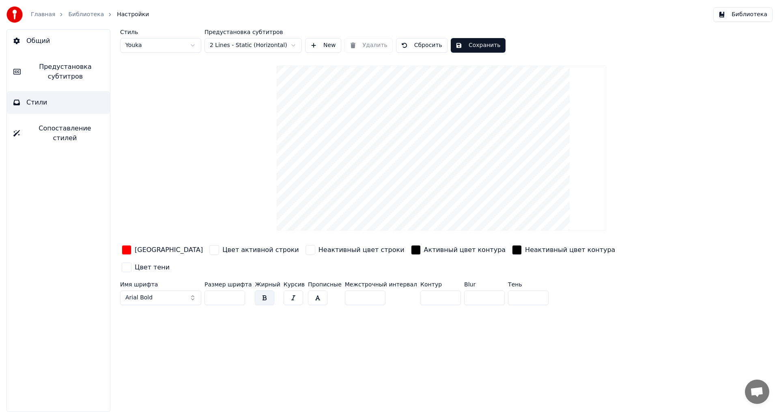
click at [744, 14] on button "Библиотека" at bounding box center [742, 14] width 59 height 15
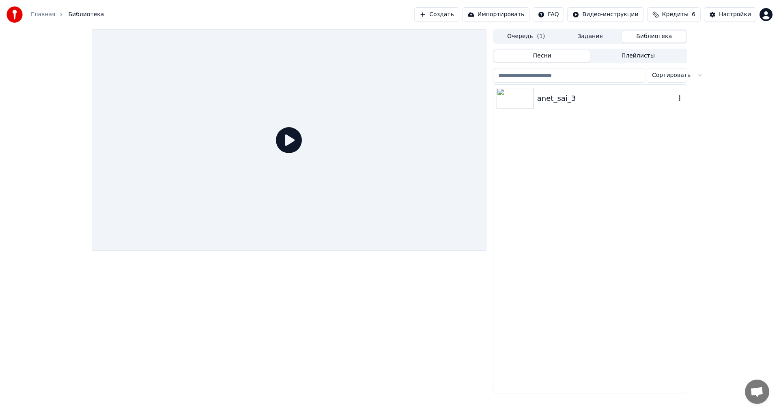
click at [506, 102] on img at bounding box center [514, 98] width 37 height 21
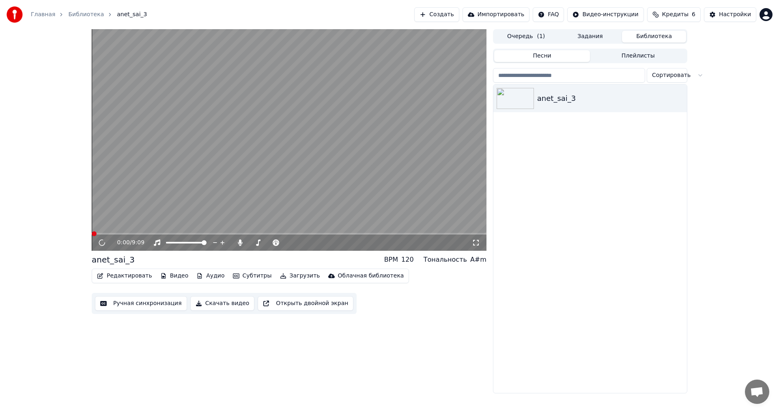
click at [119, 276] on button "Редактировать" at bounding box center [125, 275] width 62 height 11
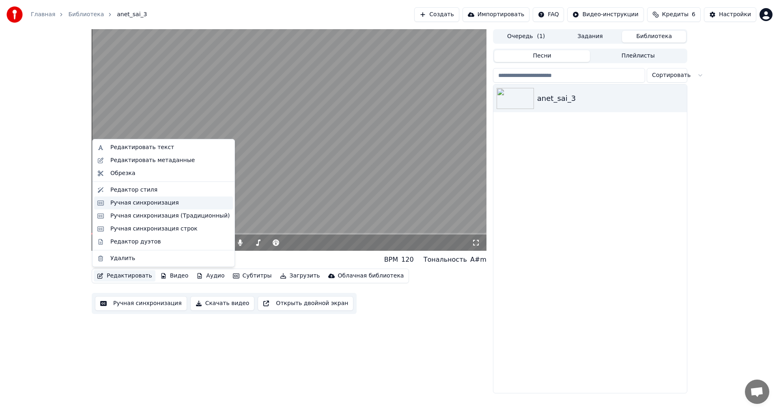
click at [140, 203] on div "Ручная синхронизация" at bounding box center [144, 203] width 69 height 8
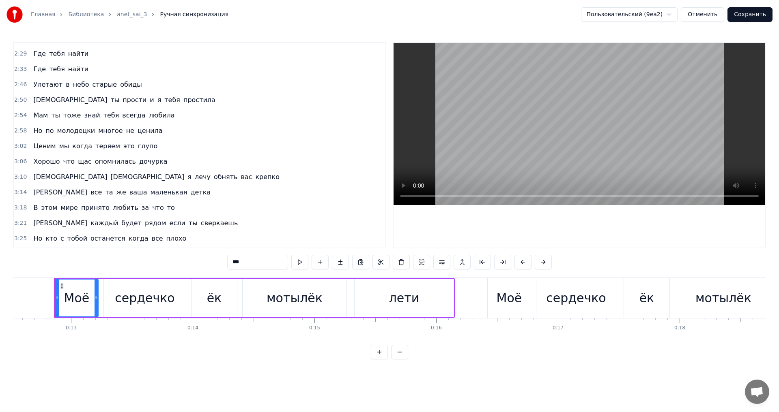
scroll to position [649, 0]
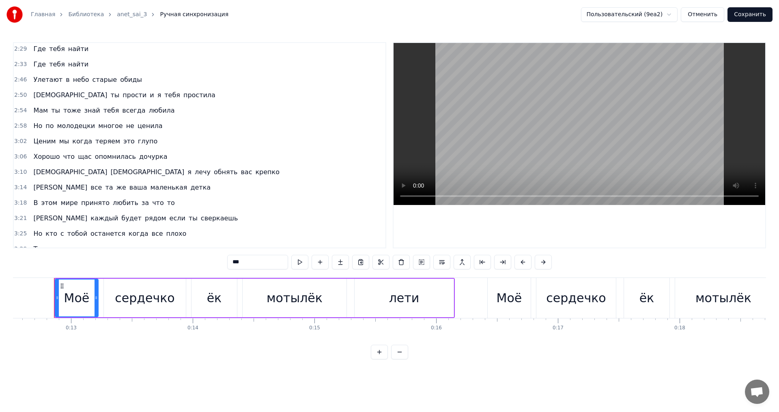
click at [752, 14] on button "Сохранить" at bounding box center [749, 14] width 45 height 15
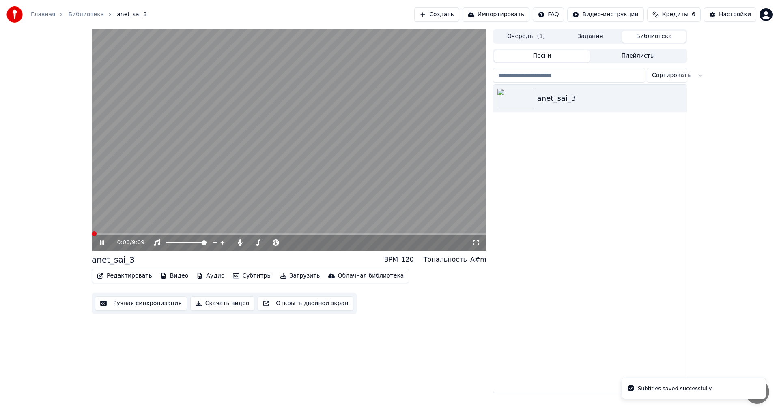
click at [235, 232] on video at bounding box center [289, 140] width 395 height 222
click at [238, 233] on span at bounding box center [289, 234] width 395 height 2
click at [100, 244] on icon at bounding box center [101, 243] width 5 height 6
click at [228, 234] on span at bounding box center [166, 234] width 149 height 2
click at [101, 242] on icon at bounding box center [102, 242] width 4 height 5
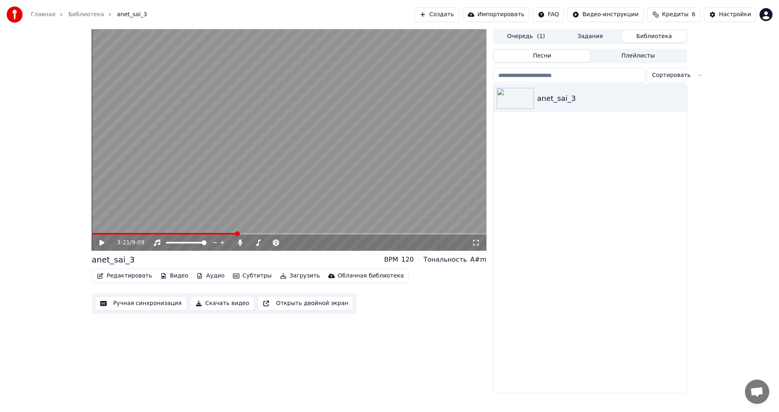
click at [284, 277] on button "Загрузить" at bounding box center [300, 275] width 47 height 11
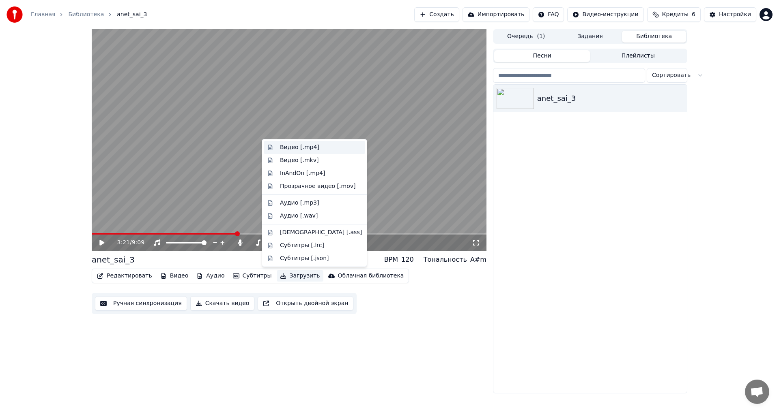
click at [292, 150] on div "Видео [.mp4]" at bounding box center [299, 148] width 39 height 8
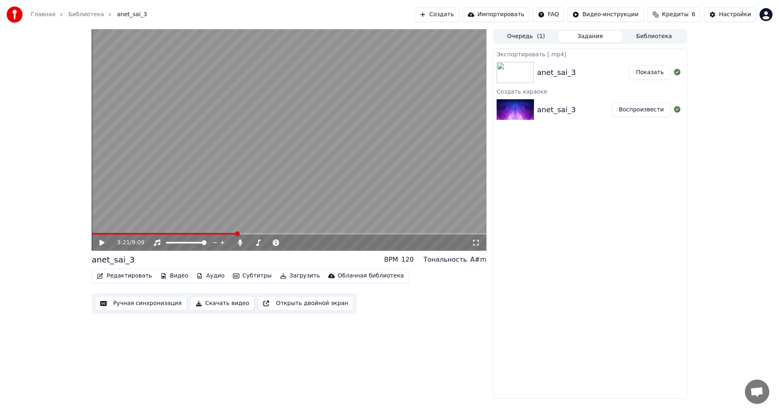
click at [643, 72] on button "Показать" at bounding box center [650, 72] width 42 height 15
click at [102, 240] on icon at bounding box center [107, 243] width 19 height 6
